Goal: Browse casually

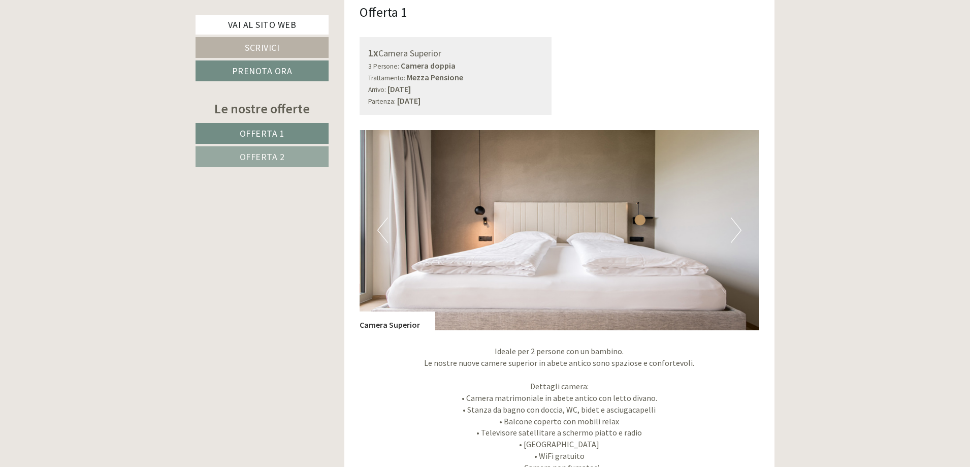
scroll to position [762, 0]
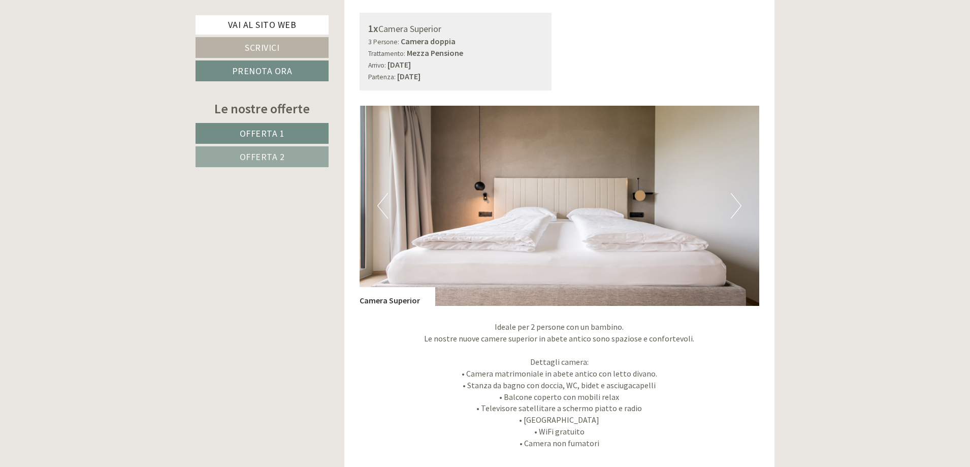
click at [735, 210] on button "Next" at bounding box center [736, 205] width 11 height 25
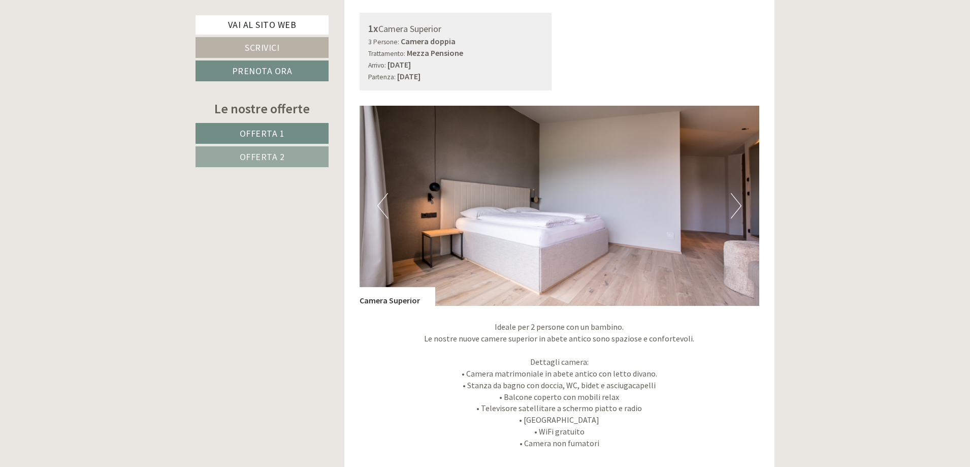
click at [735, 210] on button "Next" at bounding box center [736, 205] width 11 height 25
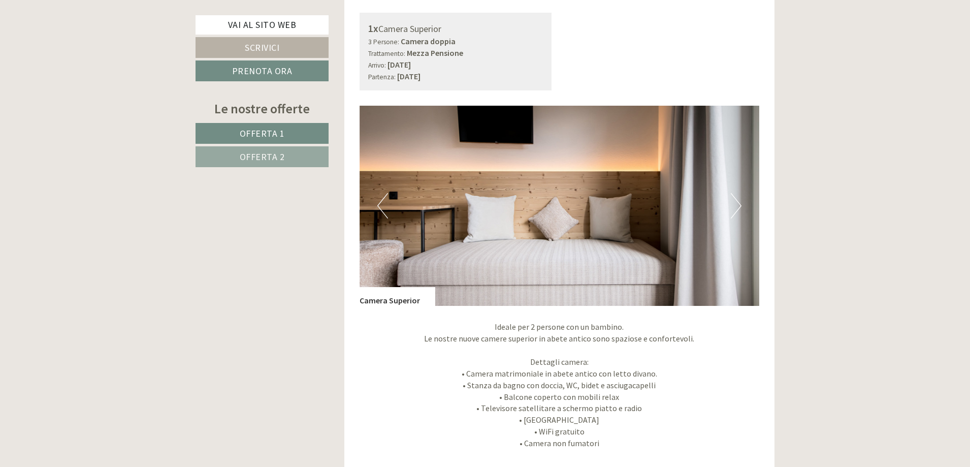
click at [735, 210] on button "Next" at bounding box center [736, 205] width 11 height 25
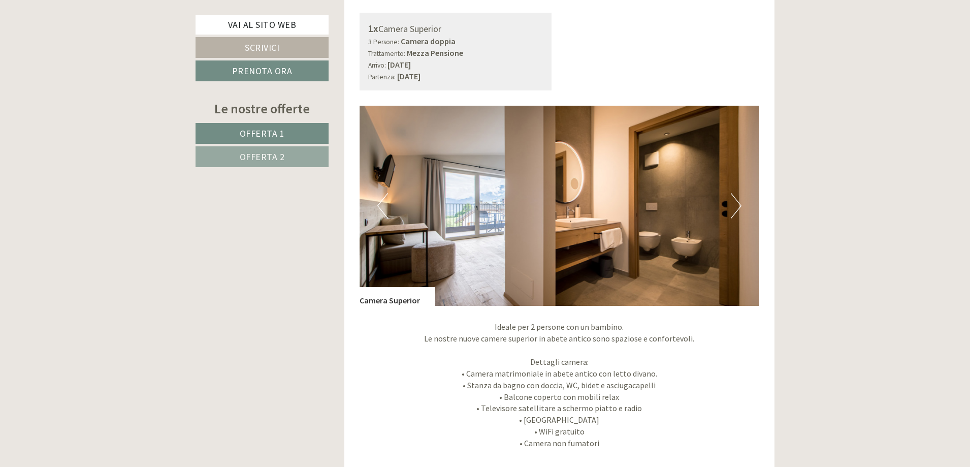
click at [735, 210] on button "Next" at bounding box center [736, 205] width 11 height 25
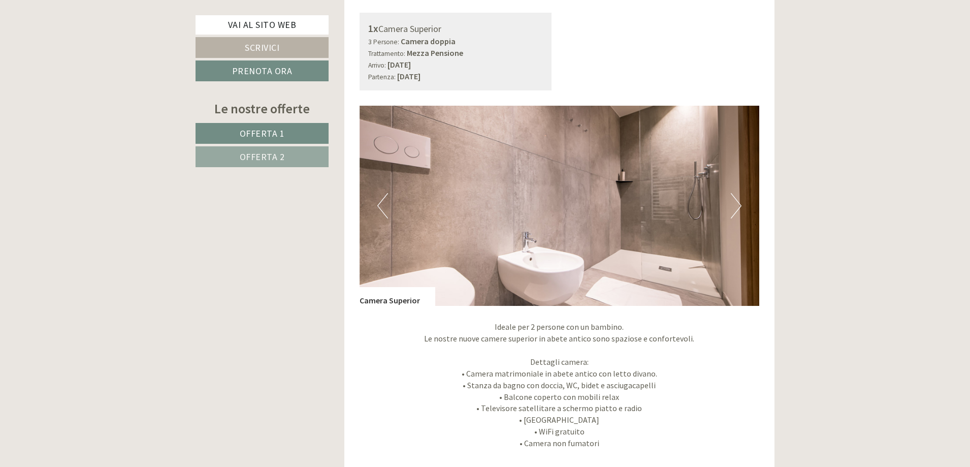
click at [735, 210] on button "Next" at bounding box center [736, 205] width 11 height 25
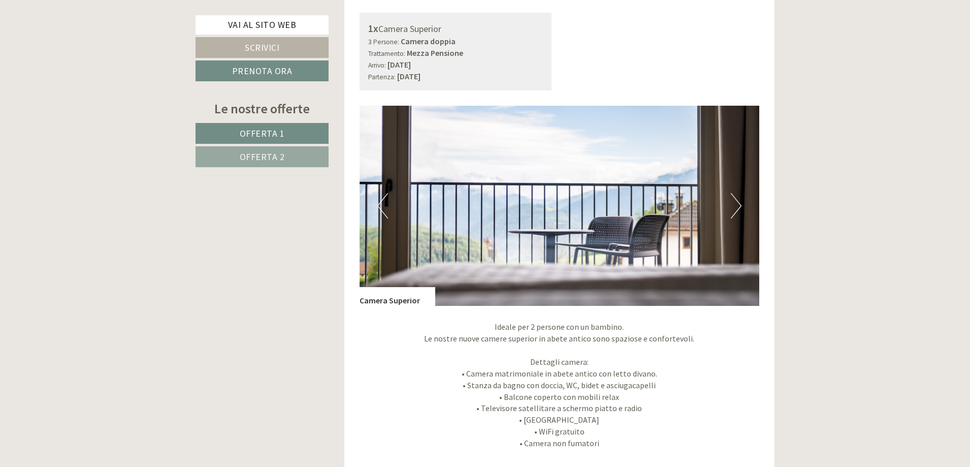
click at [735, 210] on button "Next" at bounding box center [736, 205] width 11 height 25
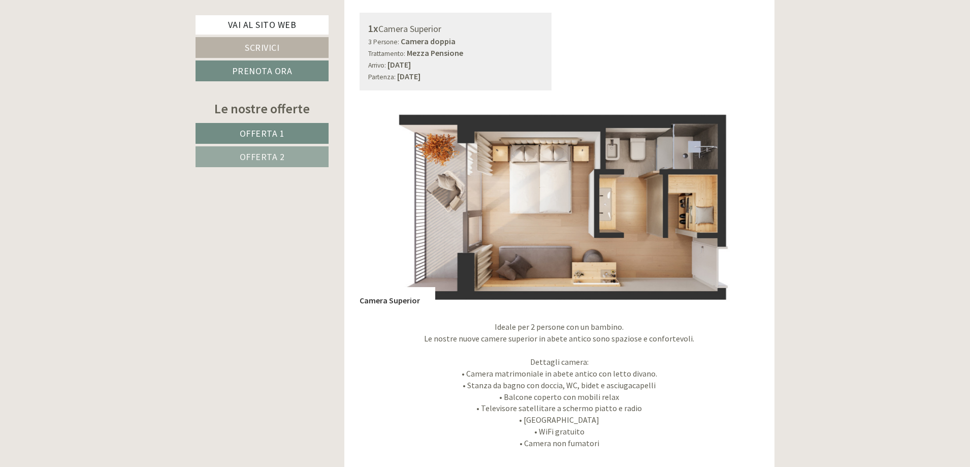
click at [735, 210] on button "Next" at bounding box center [736, 205] width 11 height 25
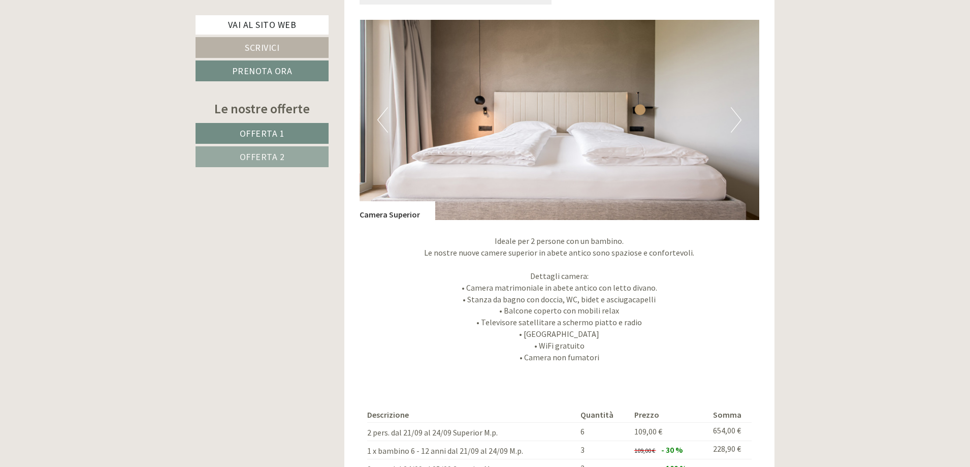
scroll to position [1472, 0]
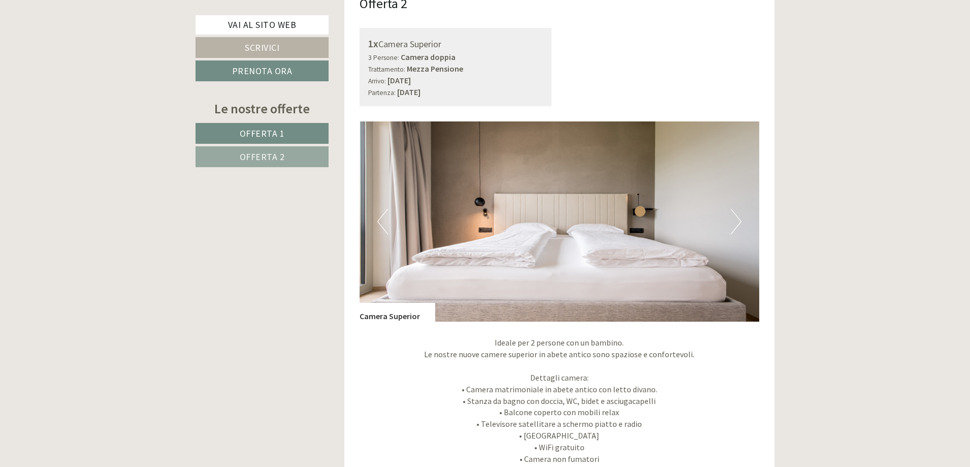
click at [740, 224] on button "Next" at bounding box center [736, 221] width 11 height 25
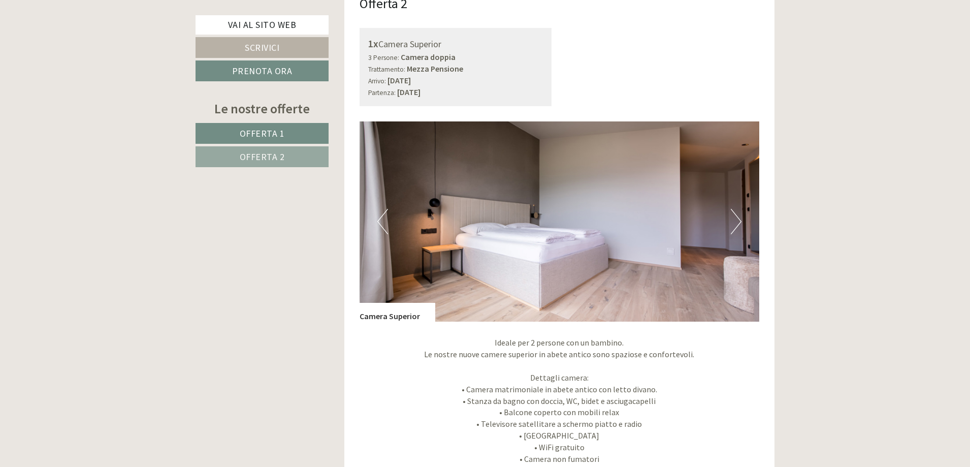
click at [740, 224] on button "Next" at bounding box center [736, 221] width 11 height 25
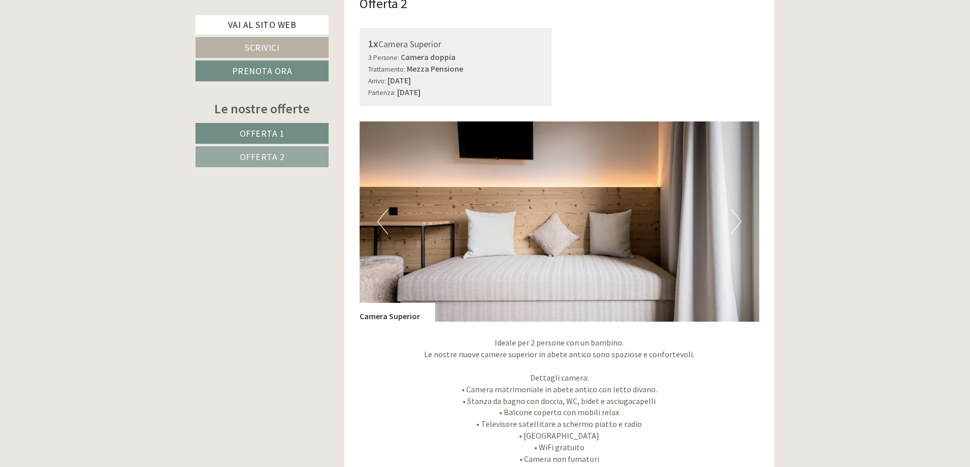
click at [740, 224] on button "Next" at bounding box center [736, 221] width 11 height 25
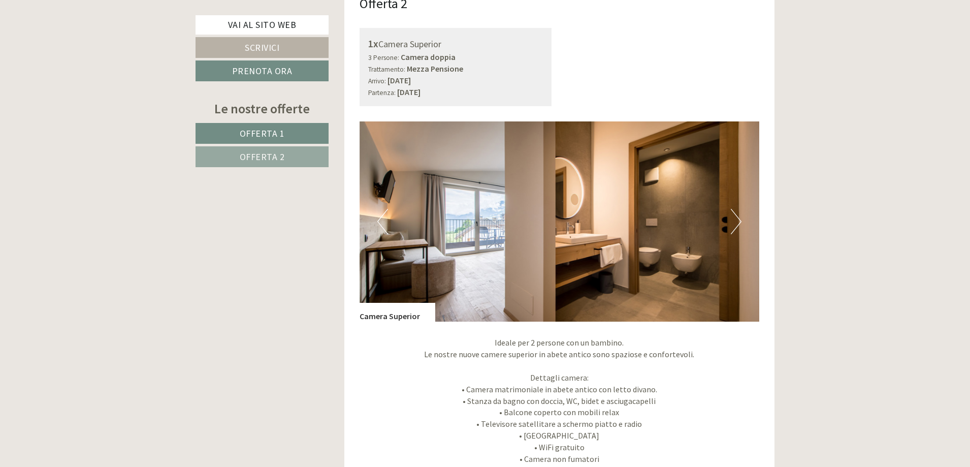
click at [740, 224] on button "Next" at bounding box center [736, 221] width 11 height 25
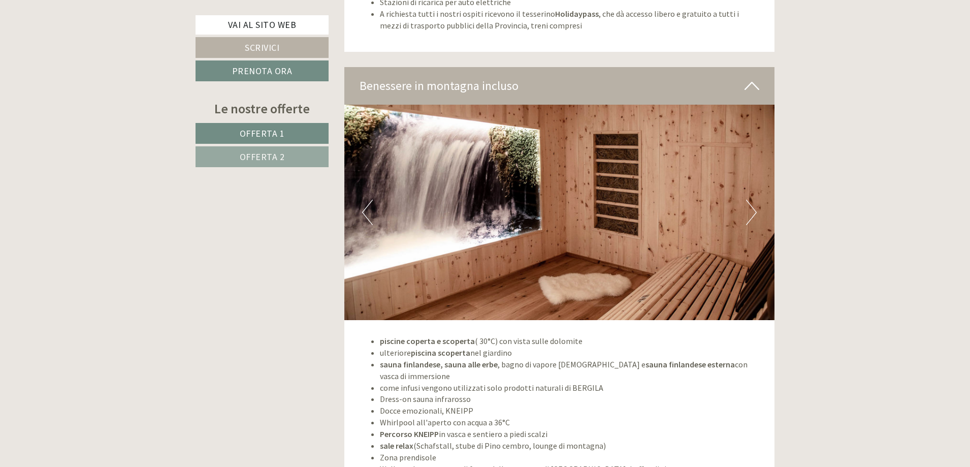
scroll to position [2843, 0]
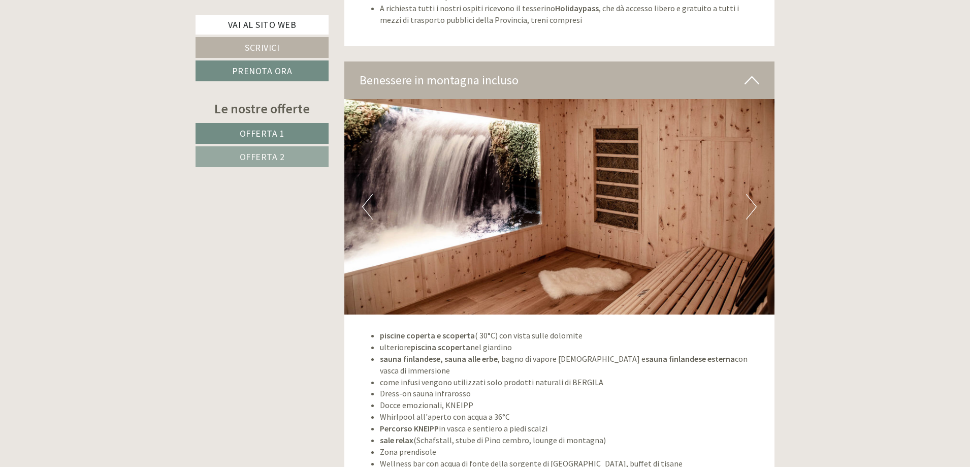
click at [747, 212] on button "Next" at bounding box center [751, 206] width 11 height 25
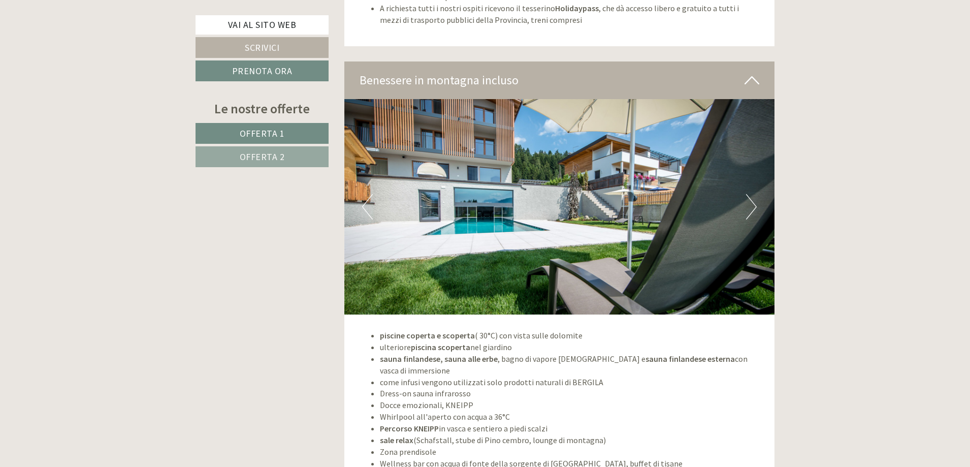
click at [747, 212] on button "Next" at bounding box center [751, 206] width 11 height 25
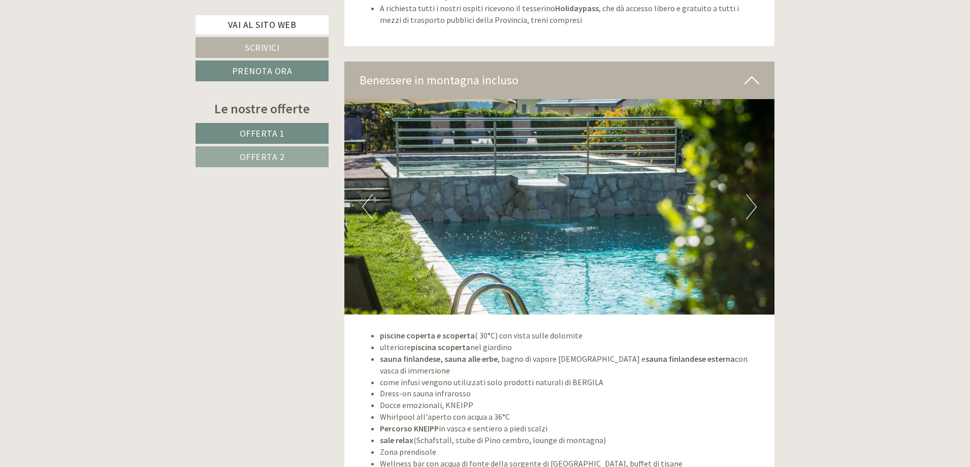
click at [747, 212] on button "Next" at bounding box center [751, 206] width 11 height 25
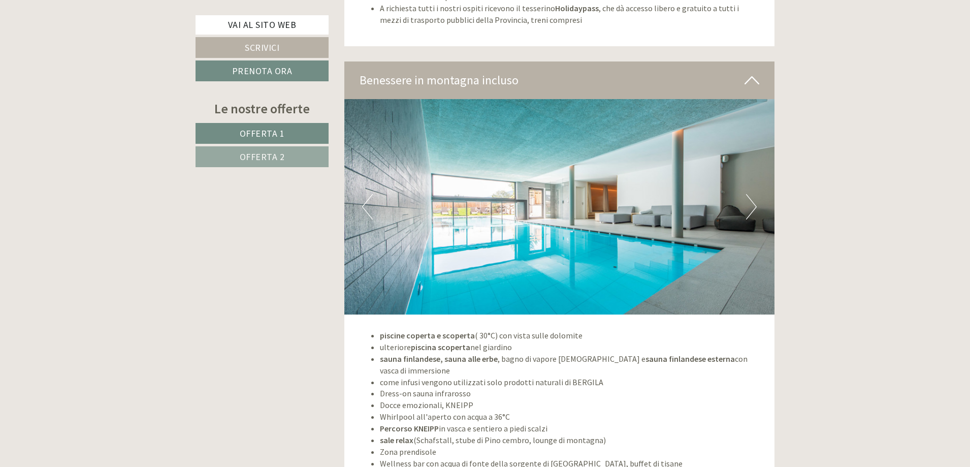
click at [747, 212] on button "Next" at bounding box center [751, 206] width 11 height 25
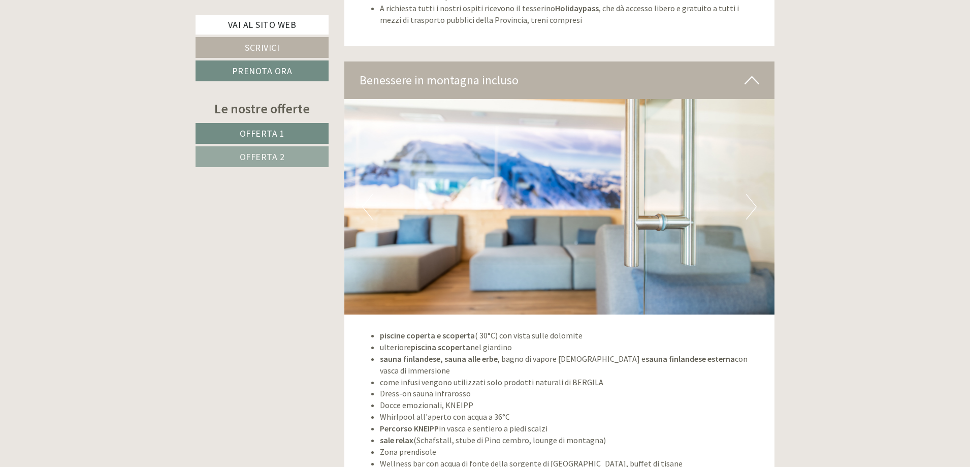
click at [747, 212] on button "Next" at bounding box center [751, 206] width 11 height 25
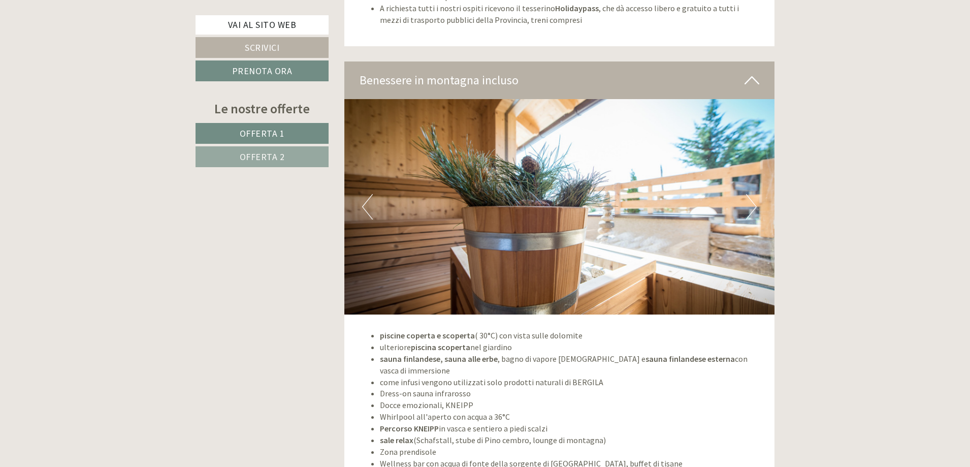
click at [747, 212] on button "Next" at bounding box center [751, 206] width 11 height 25
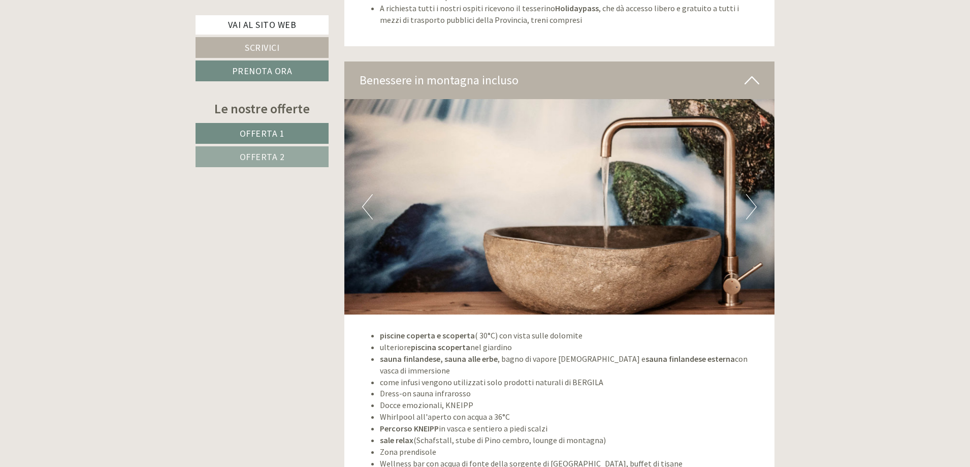
click at [747, 212] on button "Next" at bounding box center [751, 206] width 11 height 25
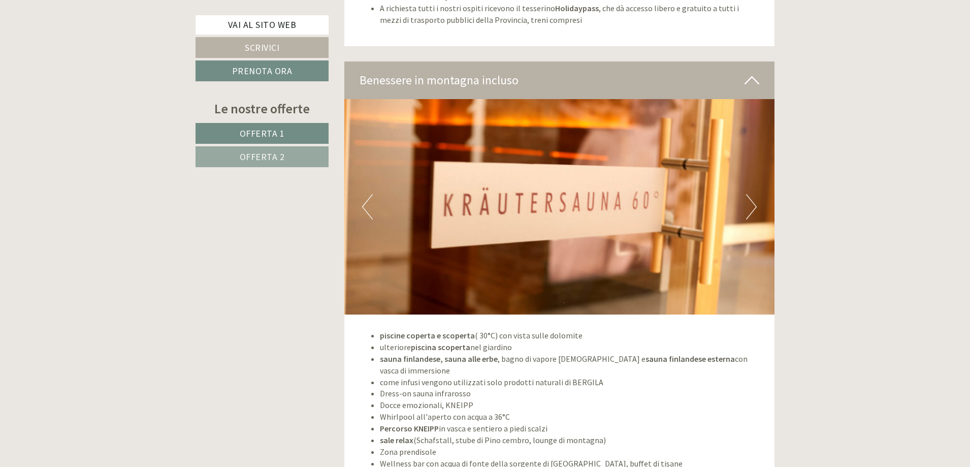
click at [747, 212] on button "Next" at bounding box center [751, 206] width 11 height 25
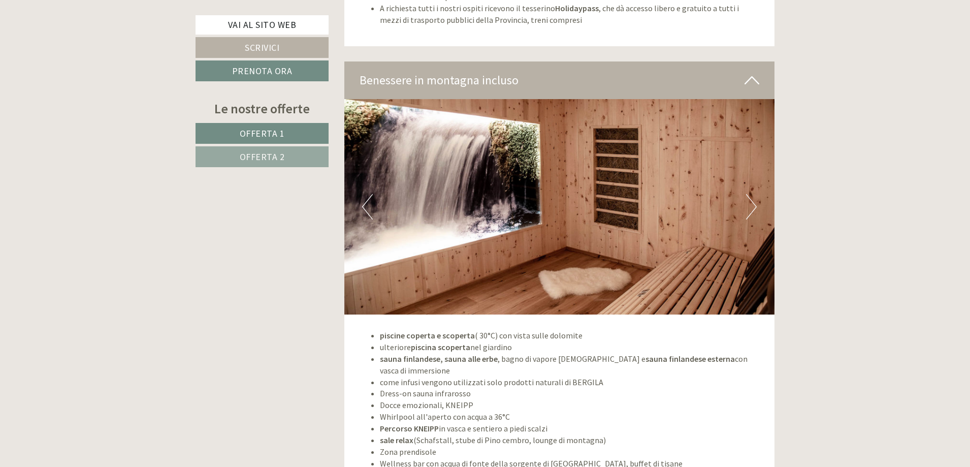
click at [747, 212] on button "Next" at bounding box center [751, 206] width 11 height 25
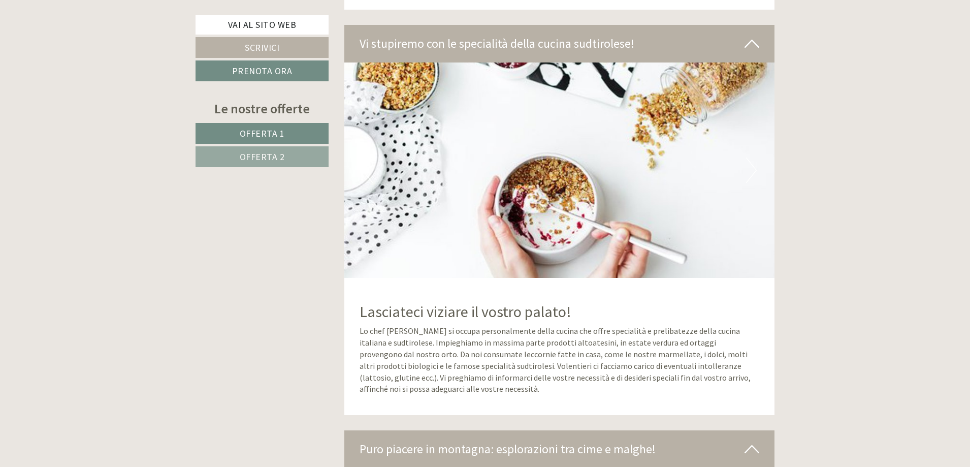
scroll to position [3351, 0]
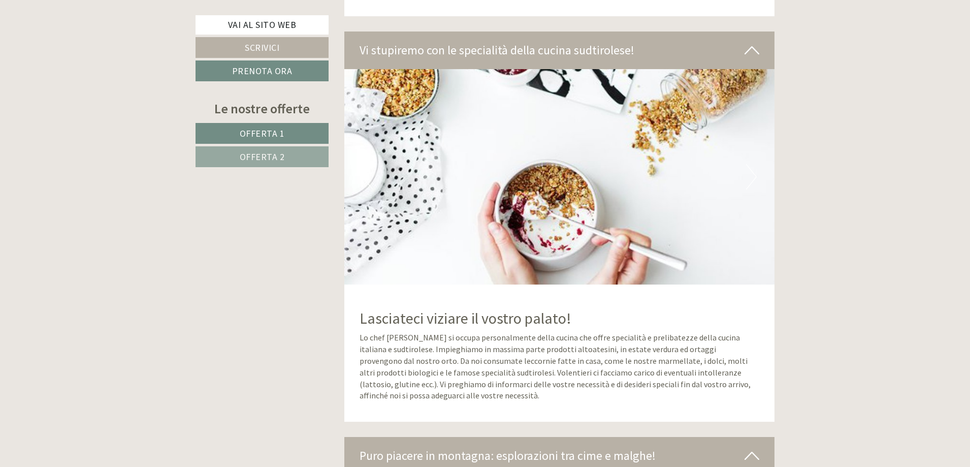
click at [749, 194] on img at bounding box center [559, 176] width 431 height 215
click at [748, 186] on button "Next" at bounding box center [751, 176] width 11 height 25
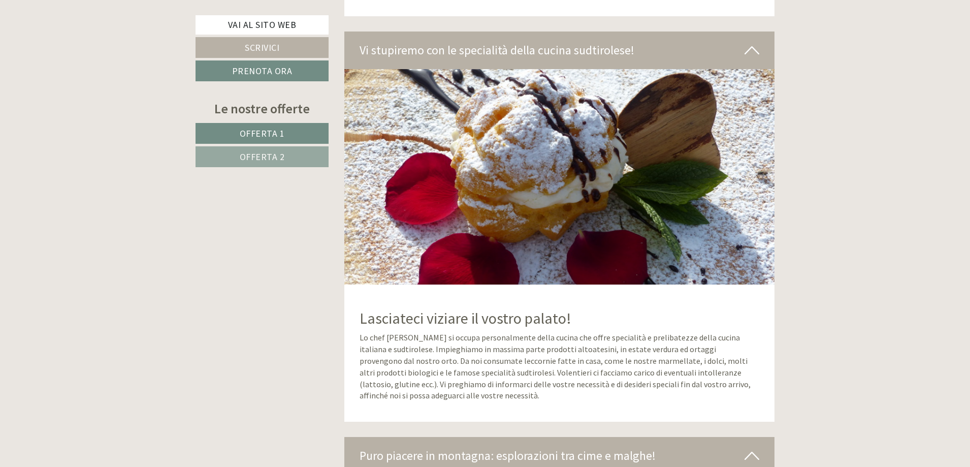
click at [748, 186] on button "Next" at bounding box center [751, 176] width 11 height 25
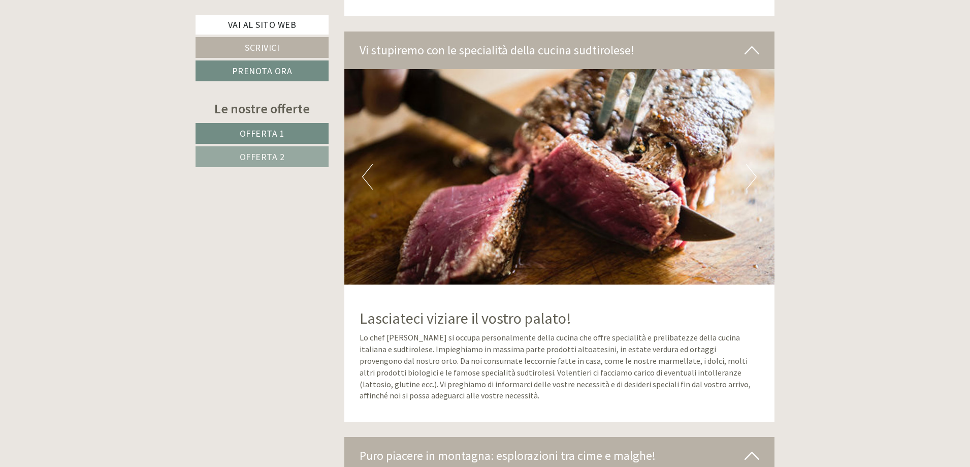
click at [748, 186] on button "Next" at bounding box center [751, 176] width 11 height 25
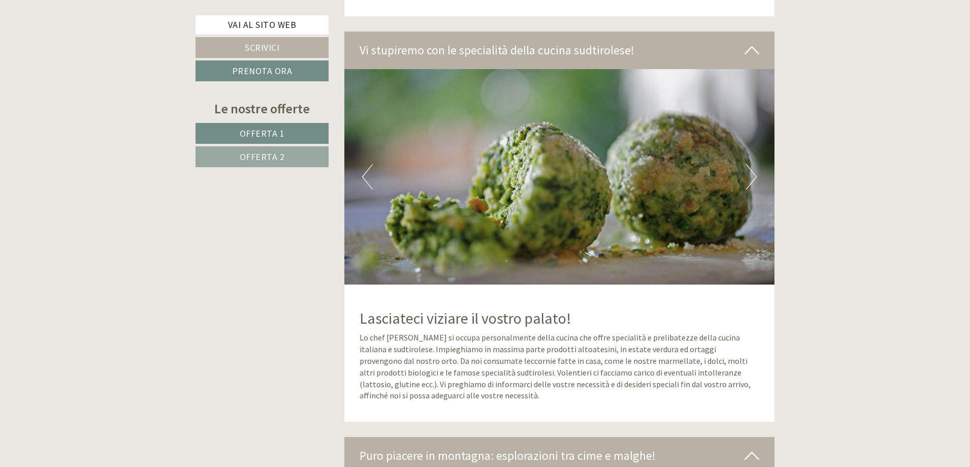
click at [748, 186] on button "Next" at bounding box center [751, 176] width 11 height 25
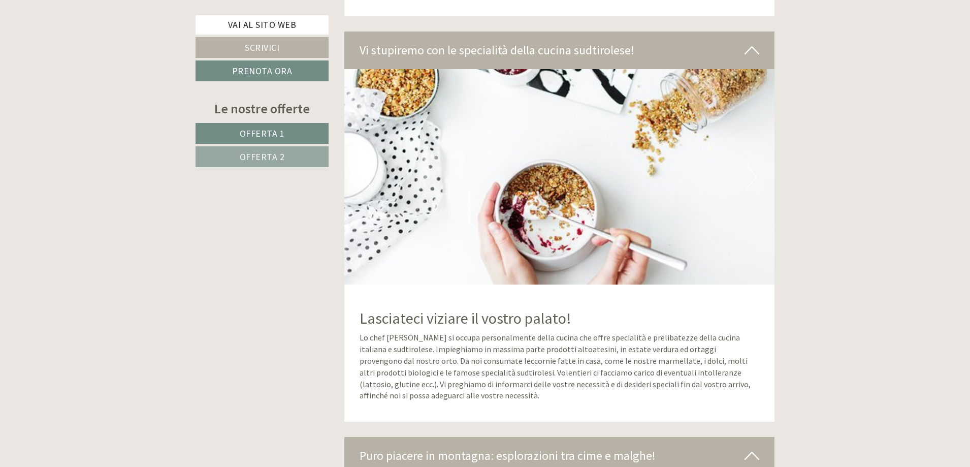
click at [748, 186] on button "Next" at bounding box center [751, 176] width 11 height 25
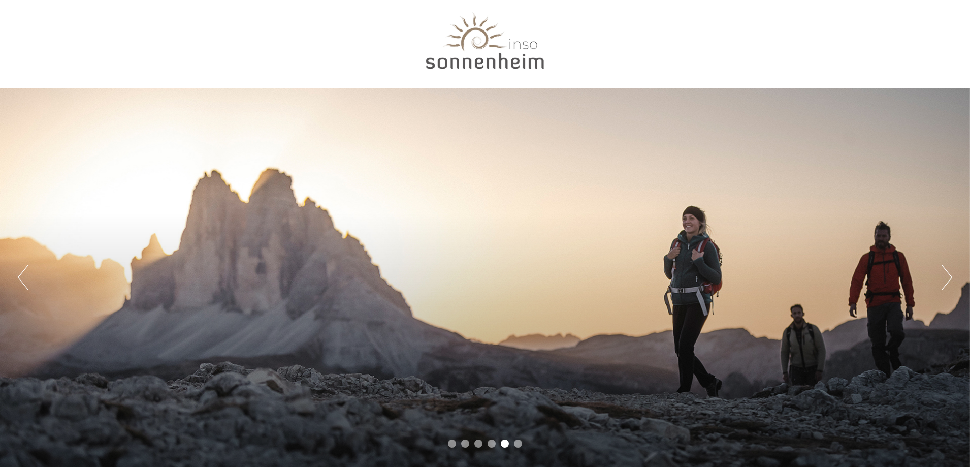
scroll to position [0, 0]
